Goal: Navigation & Orientation: Find specific page/section

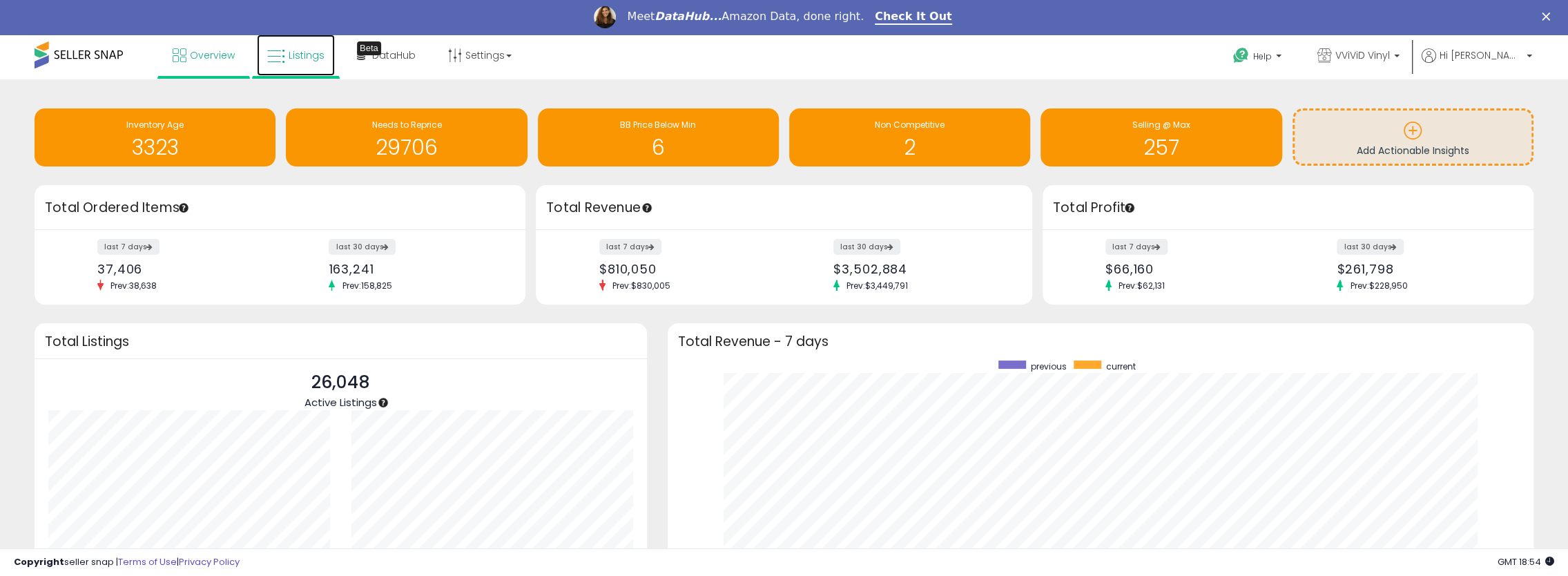
click at [310, 52] on span "Listings" at bounding box center [307, 55] width 36 height 13
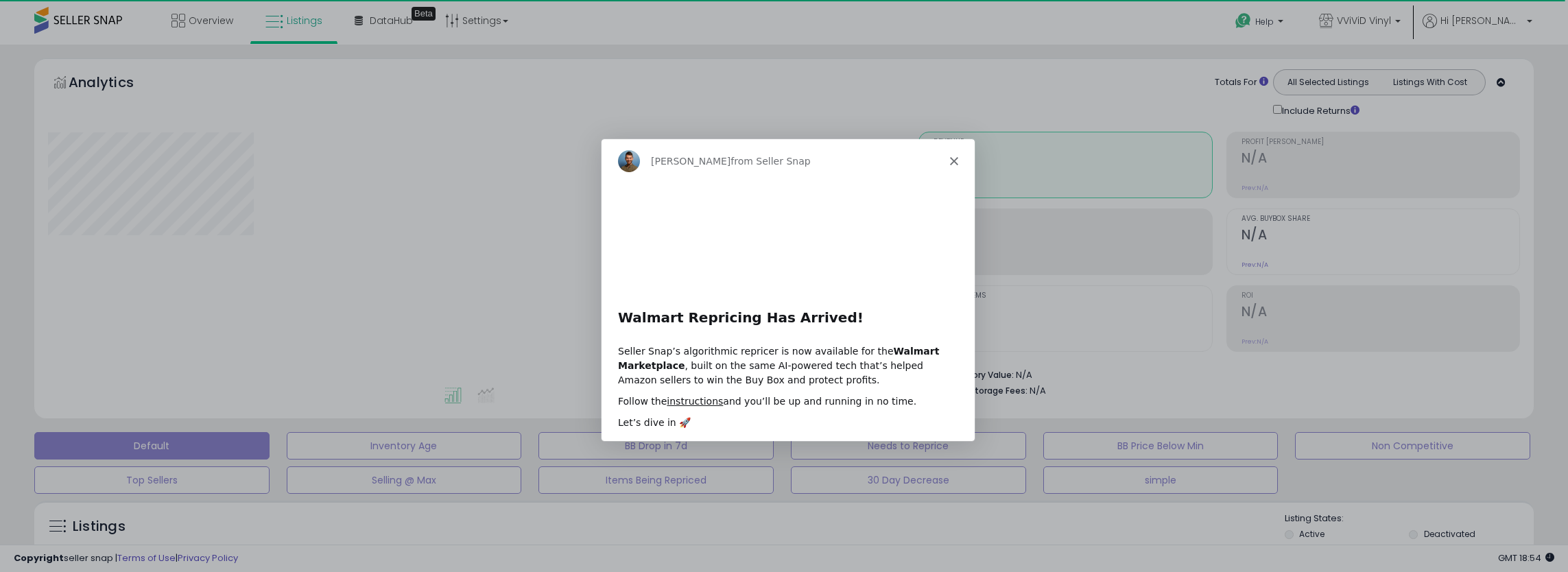
click at [952, 158] on polygon "Close" at bounding box center [953, 160] width 8 height 8
